Goal: Navigation & Orientation: Find specific page/section

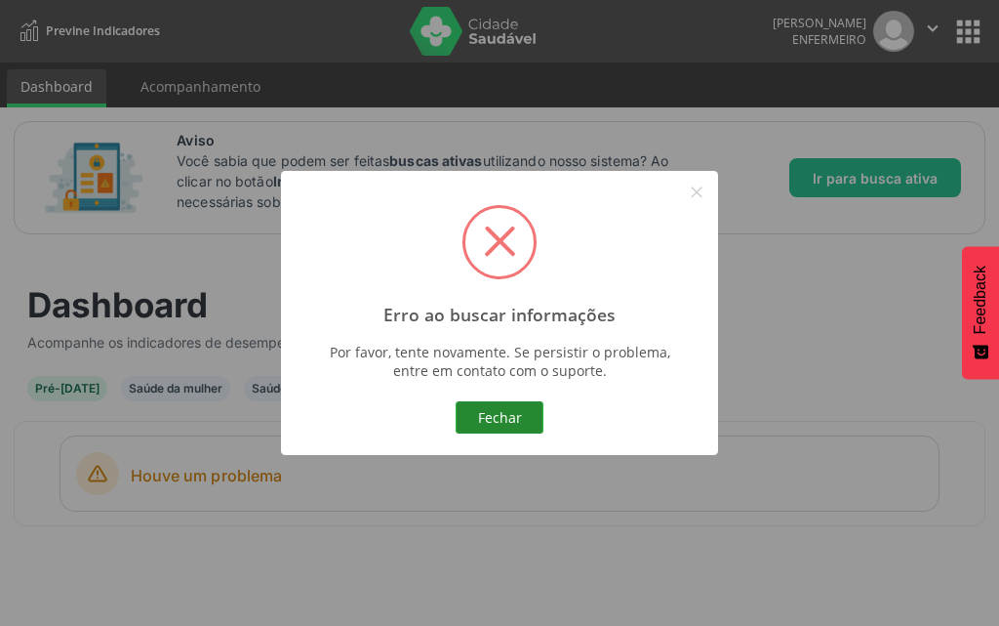
click at [505, 413] on button "Fechar" at bounding box center [500, 417] width 88 height 33
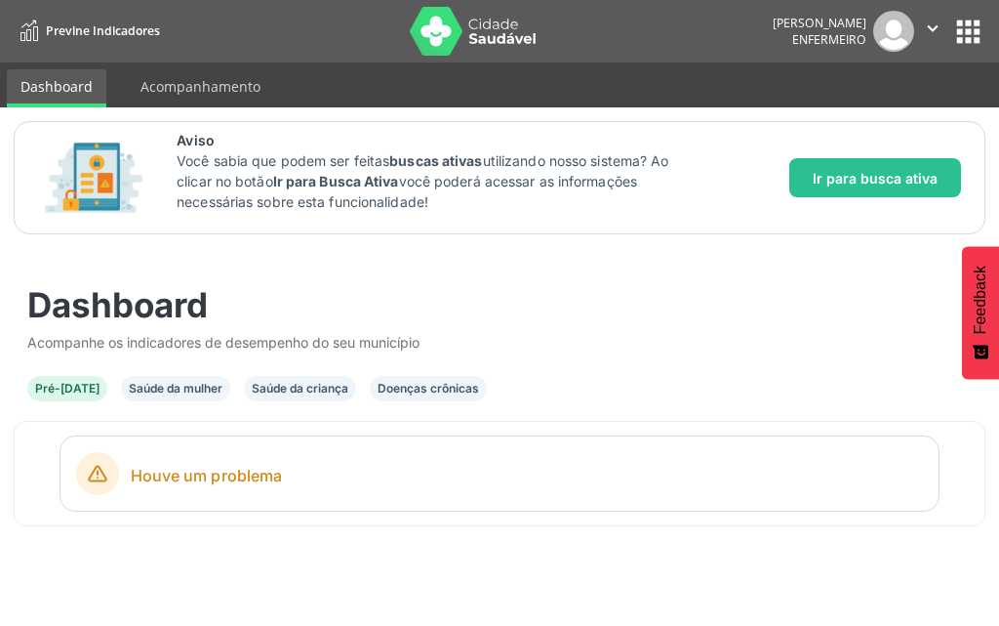
click at [230, 447] on div "Houve um problema" at bounding box center [500, 473] width 880 height 76
click at [183, 388] on div "Saúde da mulher" at bounding box center [176, 389] width 94 height 18
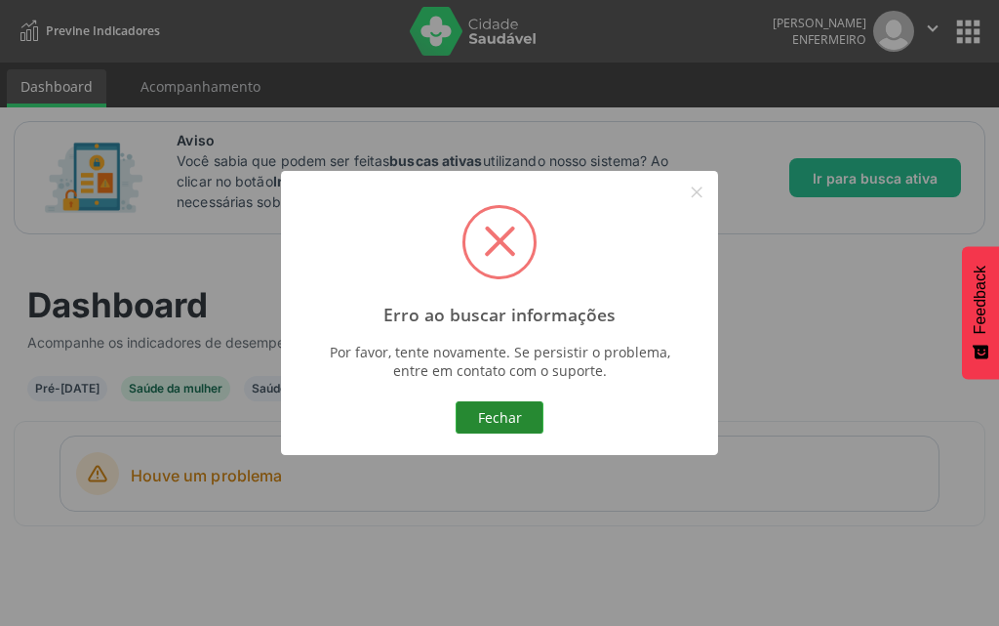
click at [532, 414] on button "Fechar" at bounding box center [500, 417] width 88 height 33
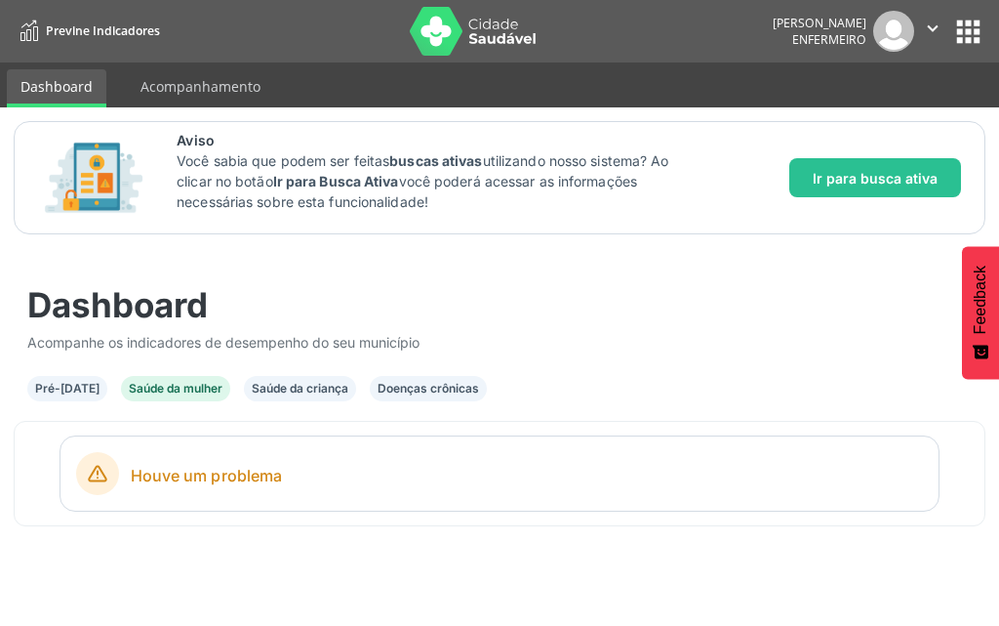
click at [71, 380] on div "Pré-[DATE]" at bounding box center [67, 389] width 64 height 18
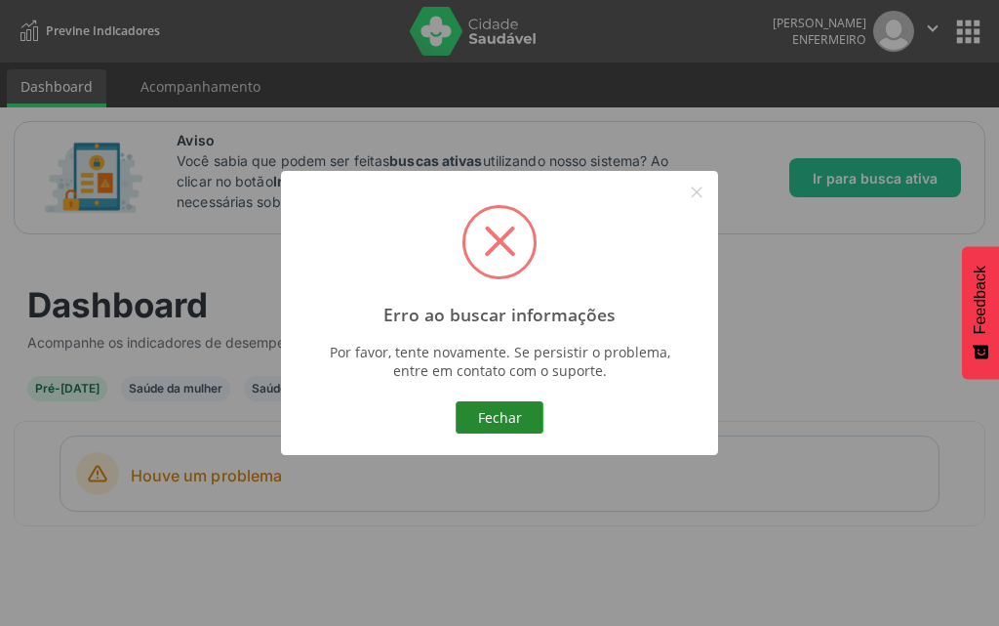
click at [488, 404] on button "Fechar" at bounding box center [500, 417] width 88 height 33
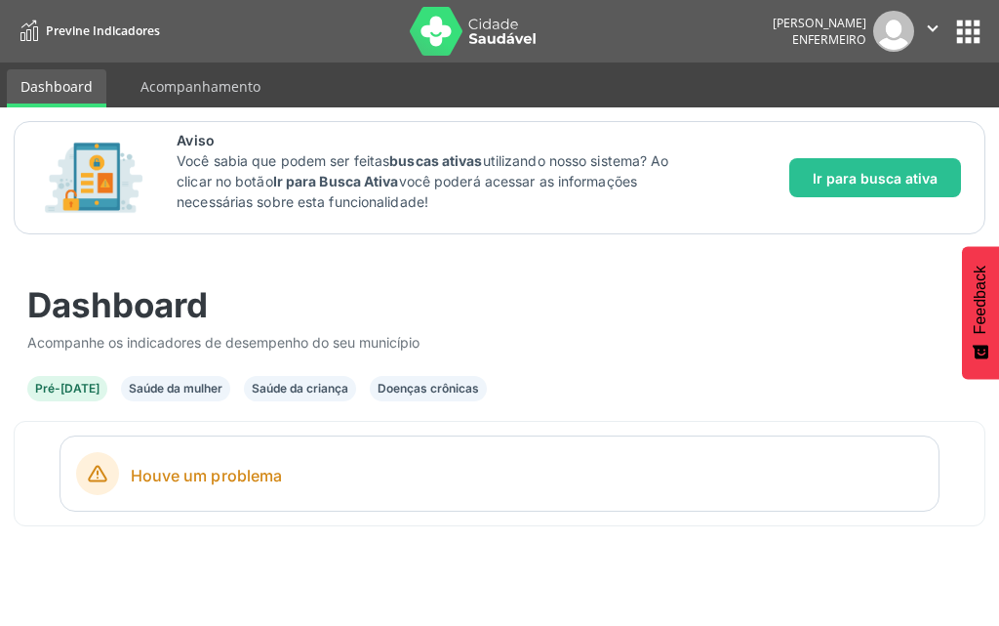
click at [977, 15] on button "apps" at bounding box center [969, 32] width 34 height 34
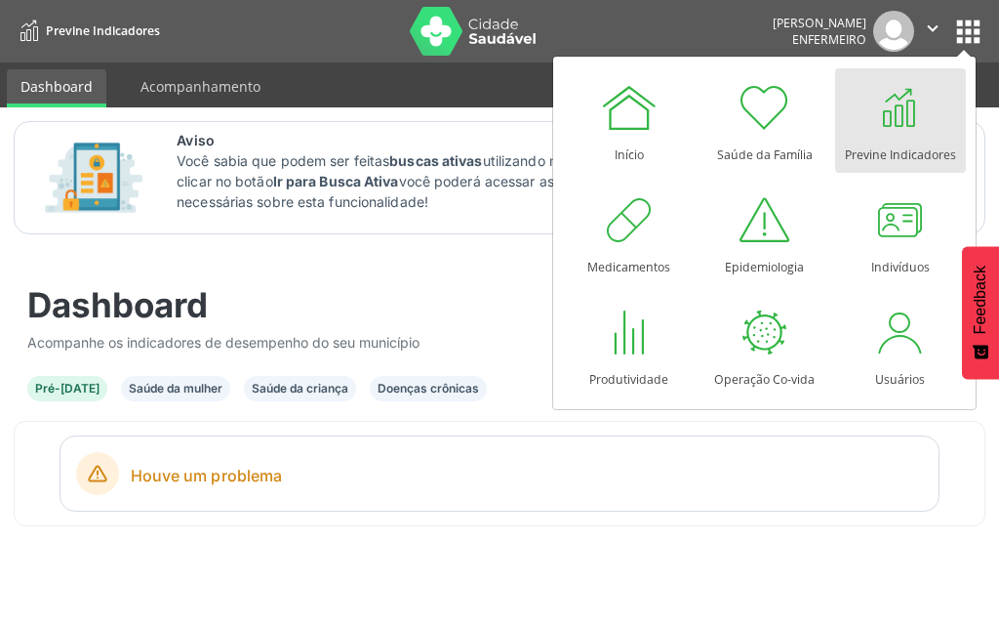
click at [863, 135] on link "Previne Indicadores" at bounding box center [900, 120] width 131 height 104
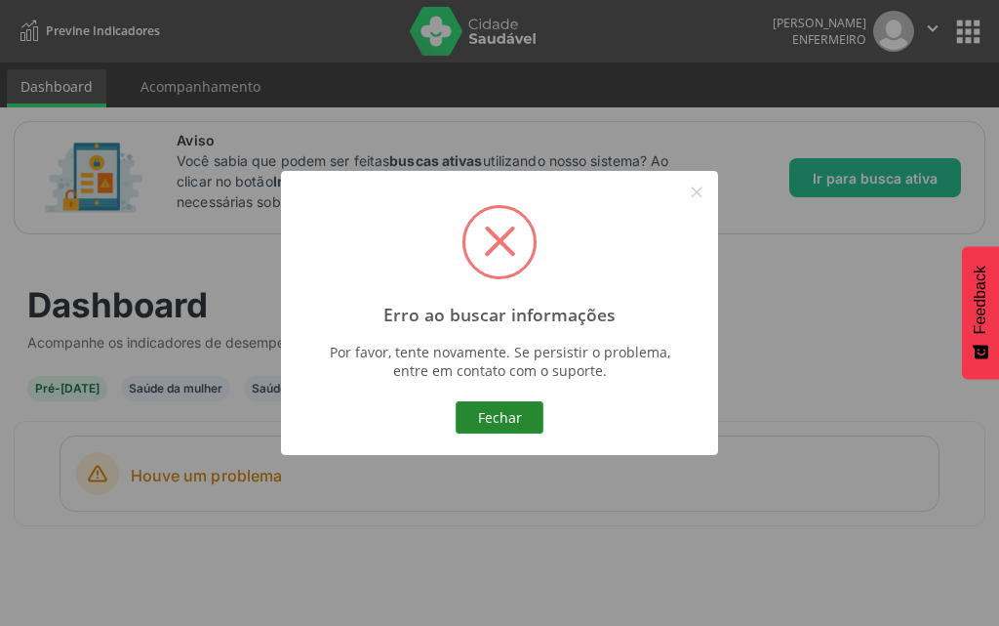
click at [513, 411] on button "Fechar" at bounding box center [500, 417] width 88 height 33
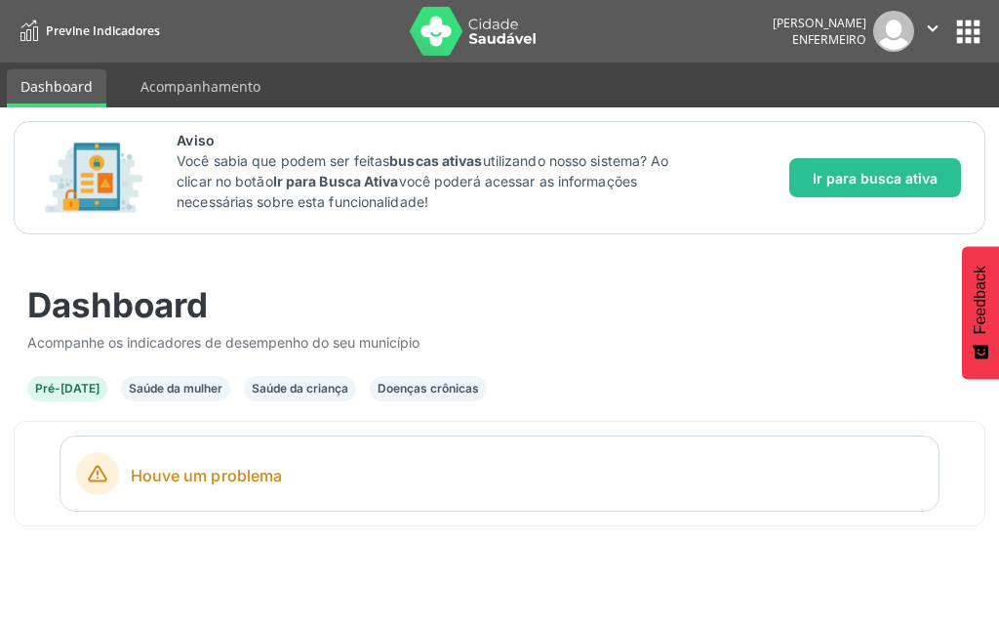
click at [933, 43] on button "" at bounding box center [933, 31] width 37 height 41
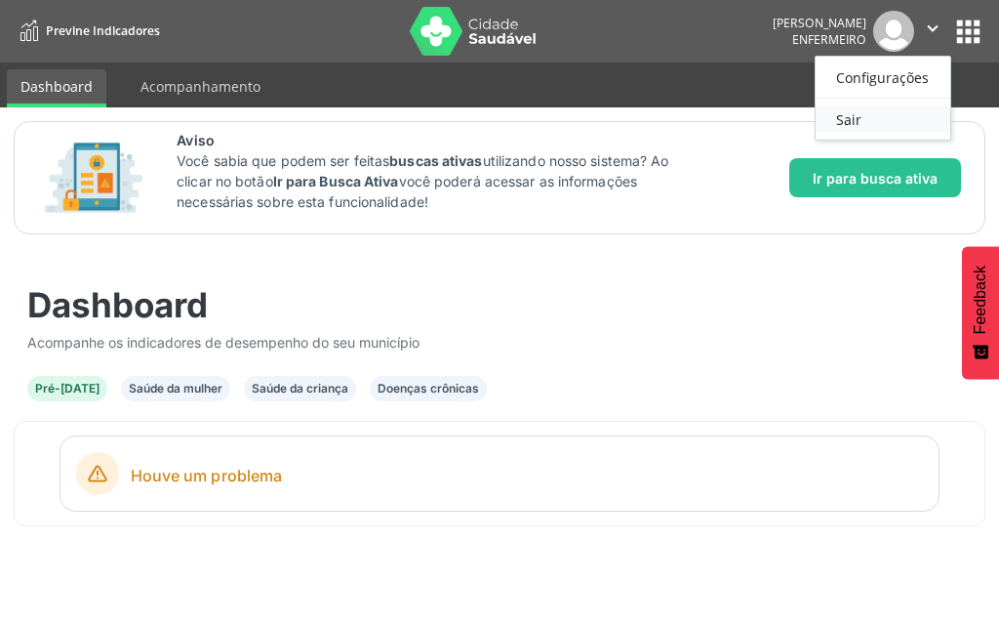
click at [867, 116] on link "Sair" at bounding box center [883, 118] width 135 height 27
